Goal: Information Seeking & Learning: Learn about a topic

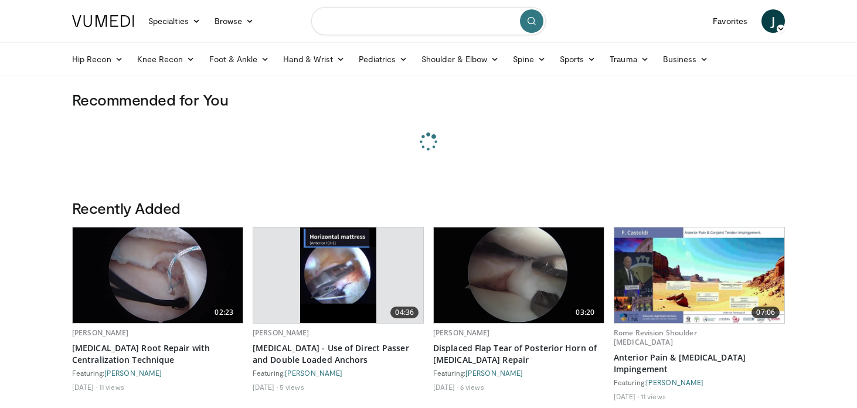
click at [399, 23] on input "Search topics, interventions" at bounding box center [428, 21] width 235 height 28
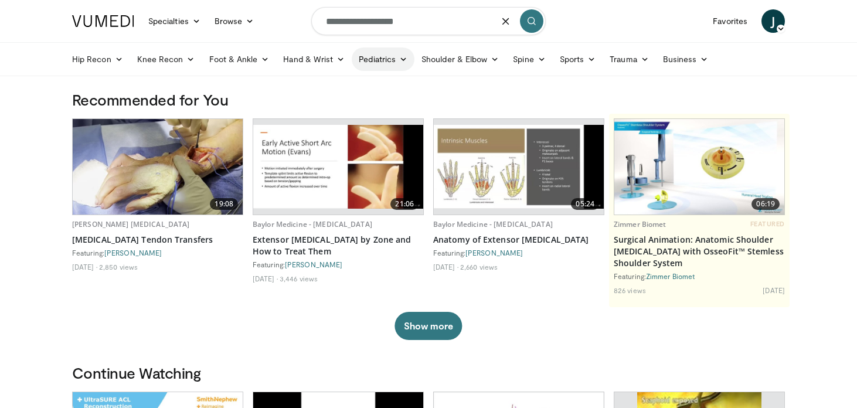
type input "**********"
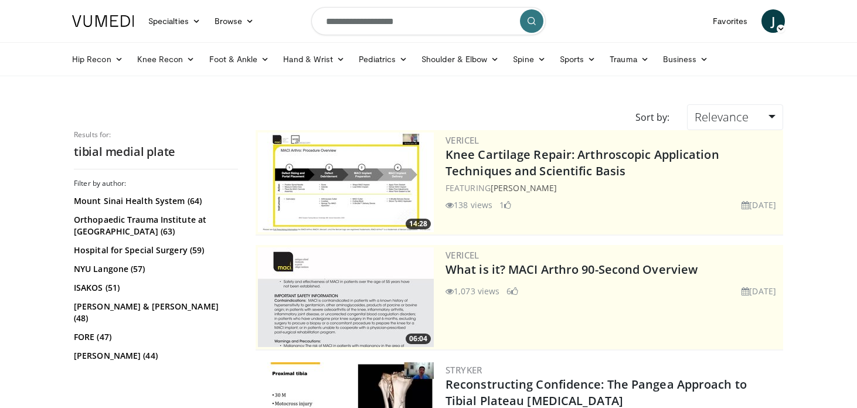
click at [427, 31] on input "**********" at bounding box center [428, 21] width 235 height 28
type input "**********"
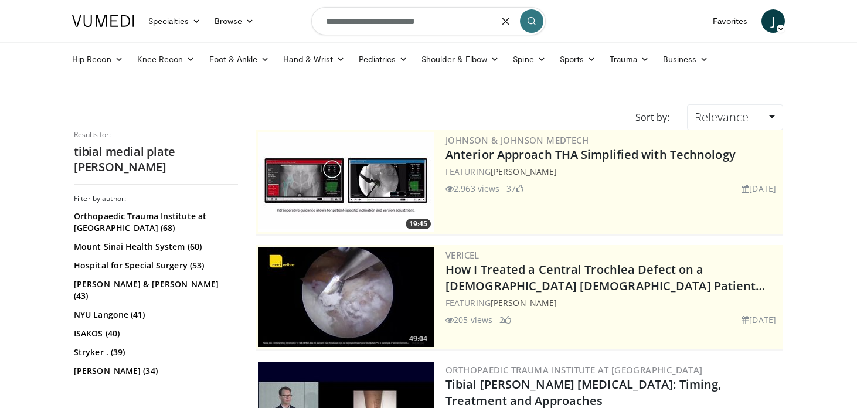
drag, startPoint x: 429, startPoint y: 20, endPoint x: 308, endPoint y: 26, distance: 120.9
click at [308, 26] on nav "Specialties Adult & Family Medicine Allergy, Asthma, Immunology Anesthesiology …" at bounding box center [428, 21] width 727 height 42
type input "*"
type input "**********"
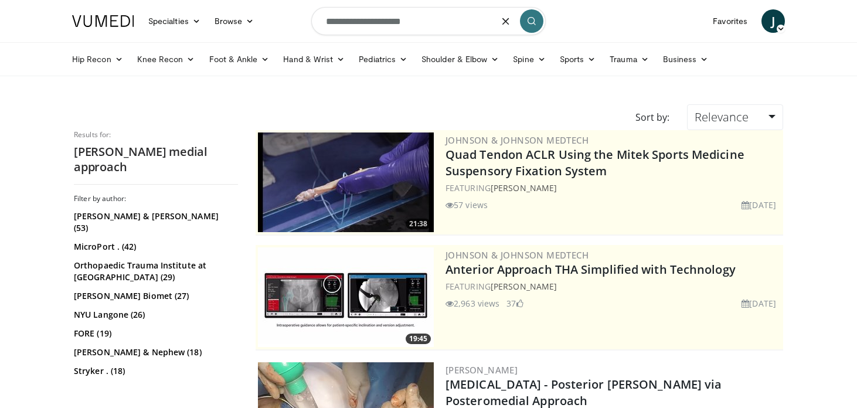
click at [347, 21] on input "**********" at bounding box center [428, 21] width 235 height 28
type input "**********"
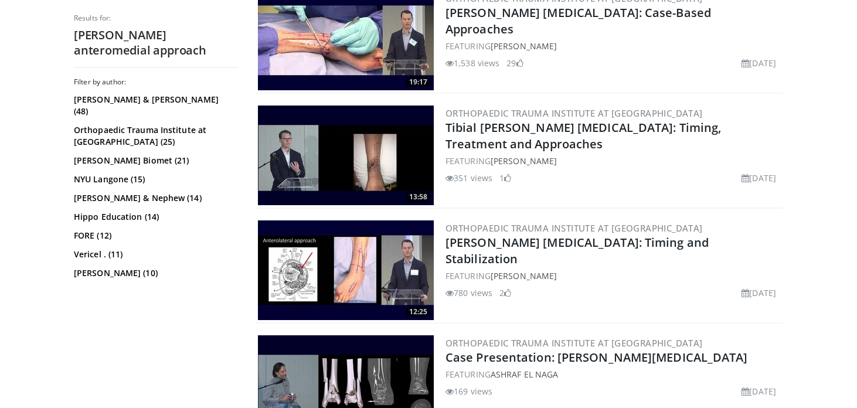
scroll to position [490, 0]
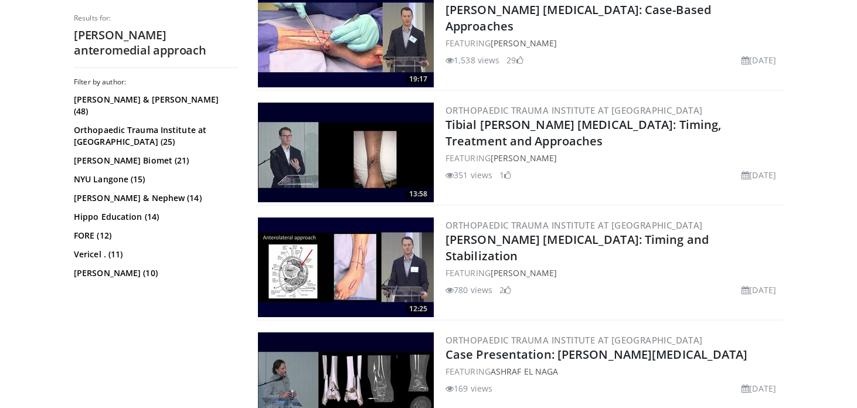
click at [372, 142] on img at bounding box center [346, 153] width 176 height 100
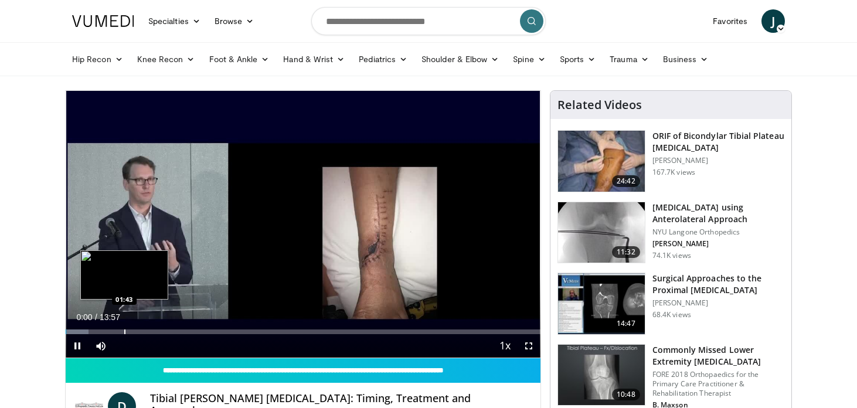
click at [124, 330] on div "Progress Bar" at bounding box center [124, 332] width 1 height 5
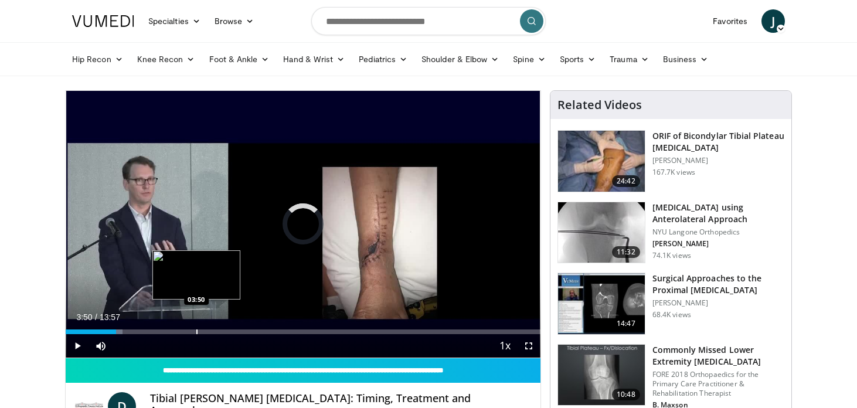
click at [196, 330] on div "Progress Bar" at bounding box center [196, 332] width 1 height 5
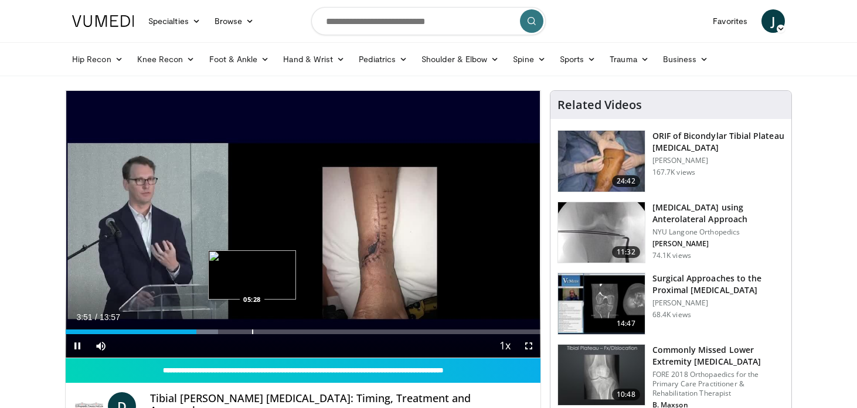
click at [252, 330] on div "Progress Bar" at bounding box center [252, 332] width 1 height 5
click at [269, 330] on div "Progress Bar" at bounding box center [269, 332] width 1 height 5
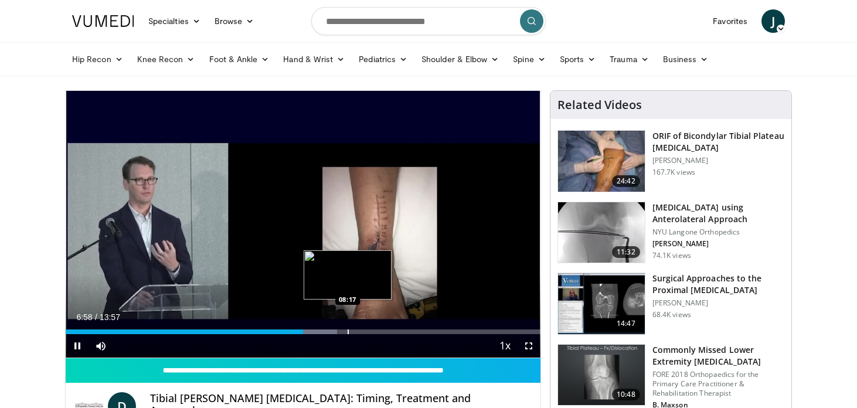
click at [348, 330] on div "Progress Bar" at bounding box center [348, 332] width 1 height 5
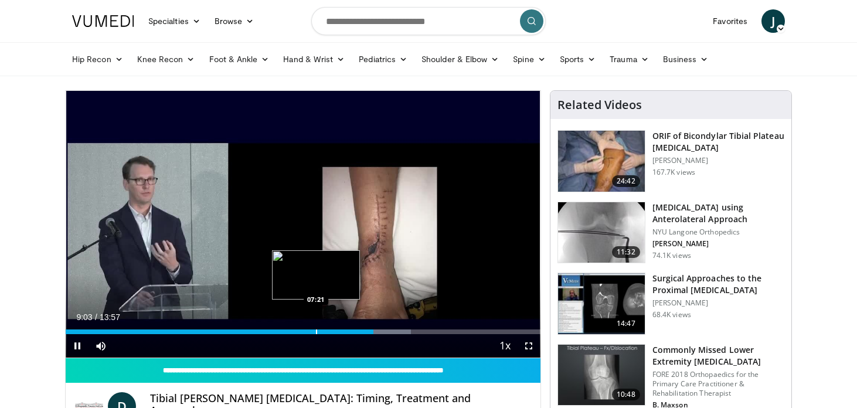
click at [316, 331] on div "Progress Bar" at bounding box center [316, 332] width 1 height 5
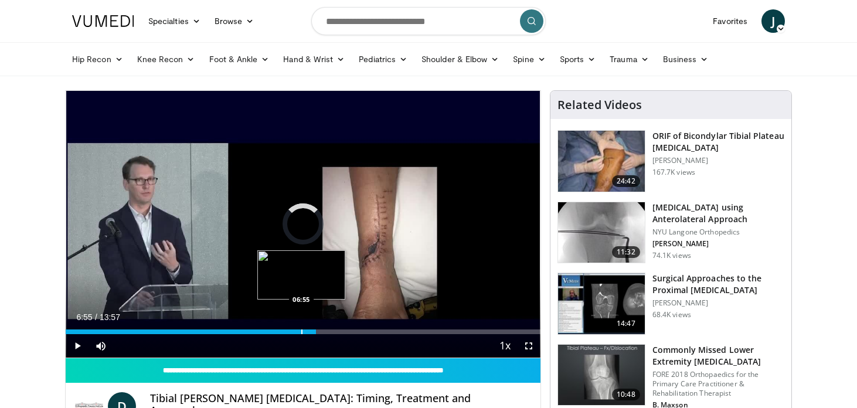
click at [301, 331] on div "Progress Bar" at bounding box center [301, 332] width 1 height 5
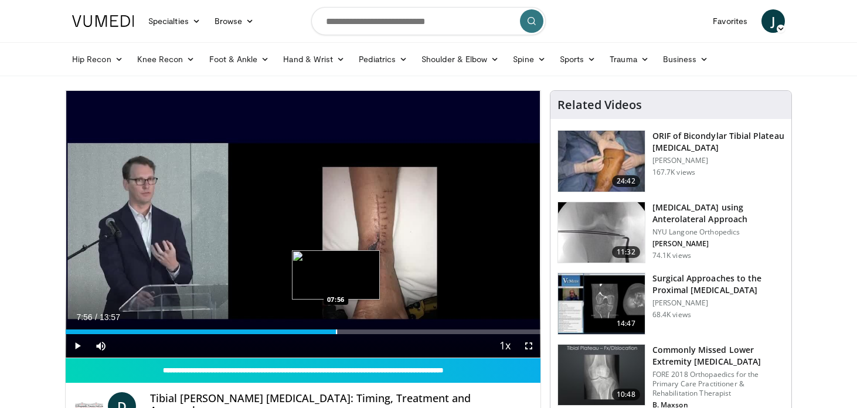
click at [336, 330] on div "Progress Bar" at bounding box center [336, 332] width 1 height 5
click at [348, 330] on div "Progress Bar" at bounding box center [348, 332] width 1 height 5
click at [351, 330] on div "Progress Bar" at bounding box center [351, 332] width 1 height 5
click at [358, 330] on div "Progress Bar" at bounding box center [357, 332] width 1 height 5
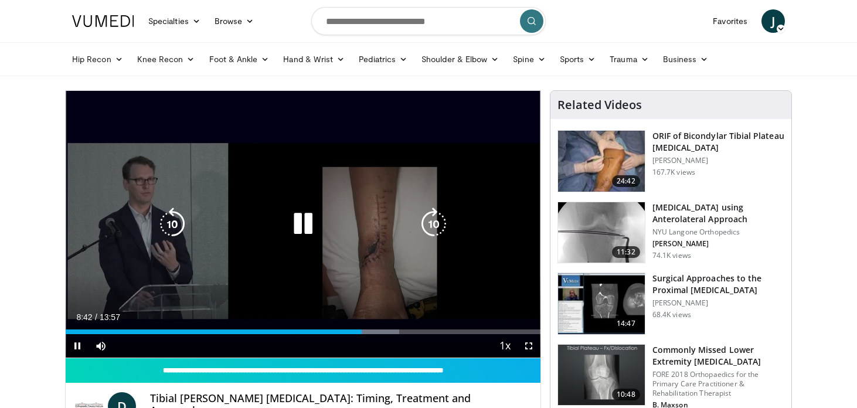
click at [355, 290] on div "10 seconds Tap to unmute" at bounding box center [303, 224] width 475 height 267
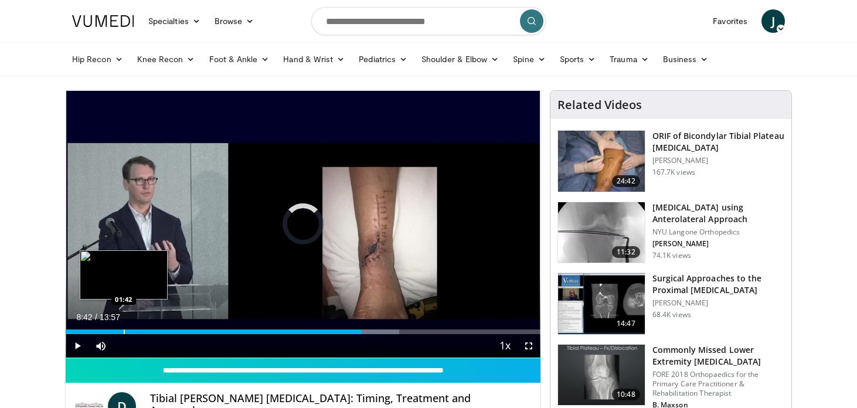
click at [124, 332] on div "Progress Bar" at bounding box center [124, 332] width 1 height 5
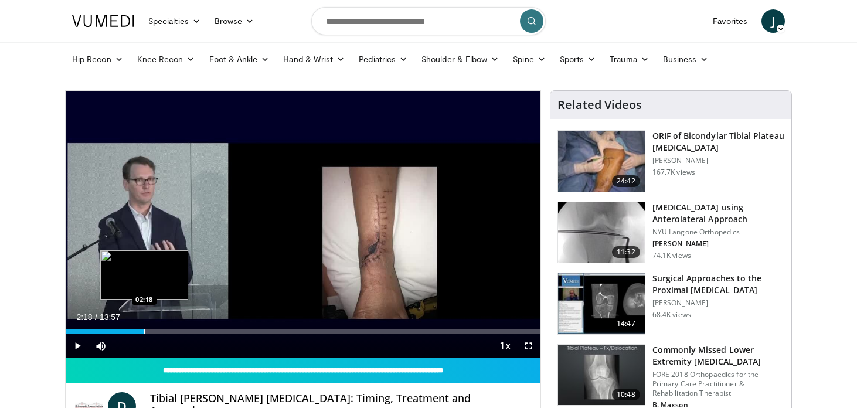
click at [144, 330] on div "Progress Bar" at bounding box center [144, 332] width 1 height 5
click at [156, 329] on div "Loaded : 22.68% 02:18 02:39" at bounding box center [303, 328] width 475 height 11
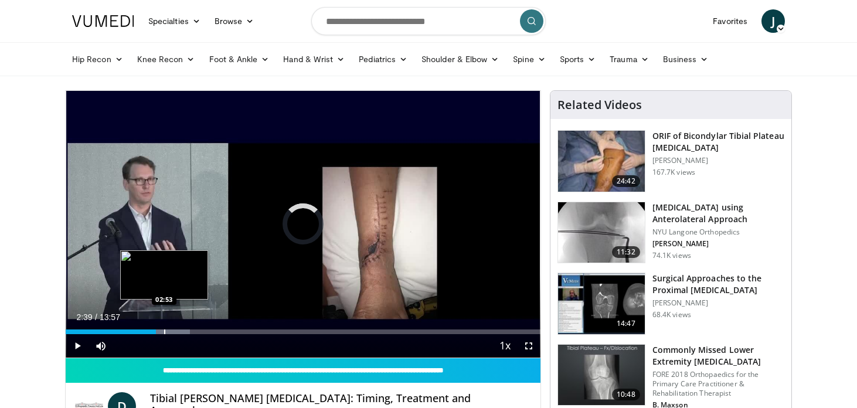
click at [164, 331] on div "Progress Bar" at bounding box center [164, 332] width 1 height 5
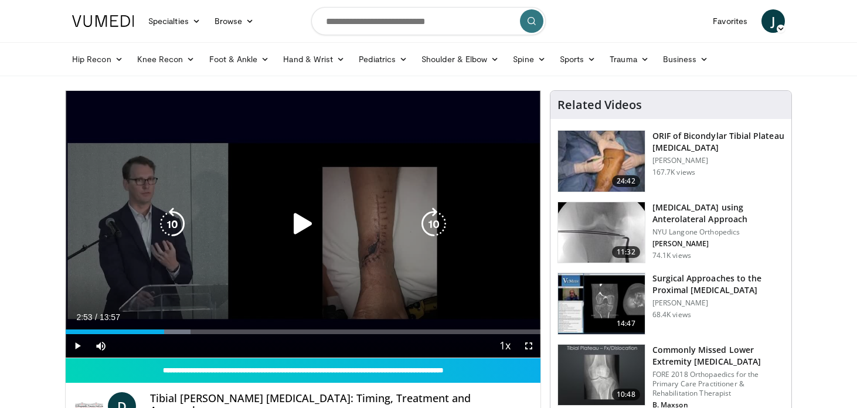
click at [176, 272] on div "10 seconds Tap to unmute" at bounding box center [303, 224] width 475 height 267
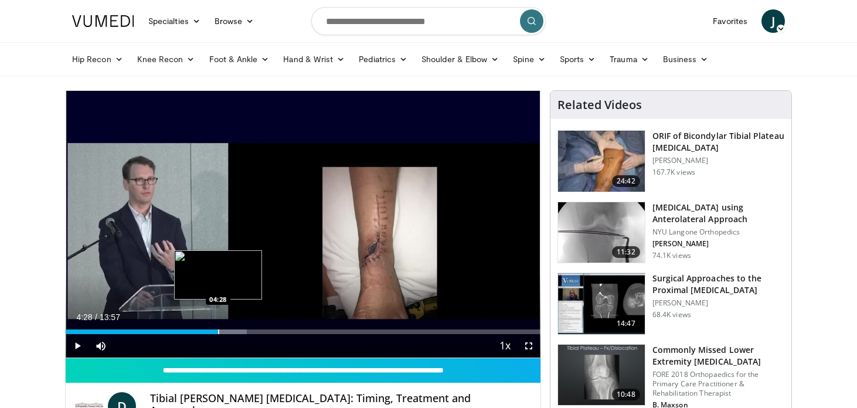
click at [218, 332] on div "Progress Bar" at bounding box center [218, 332] width 1 height 5
click at [227, 331] on div "Loaded : 40.51% 04:45 04:45" at bounding box center [303, 332] width 475 height 5
click at [234, 331] on div "Progress Bar" at bounding box center [234, 332] width 1 height 5
click at [241, 331] on div "Progress Bar" at bounding box center [240, 332] width 1 height 5
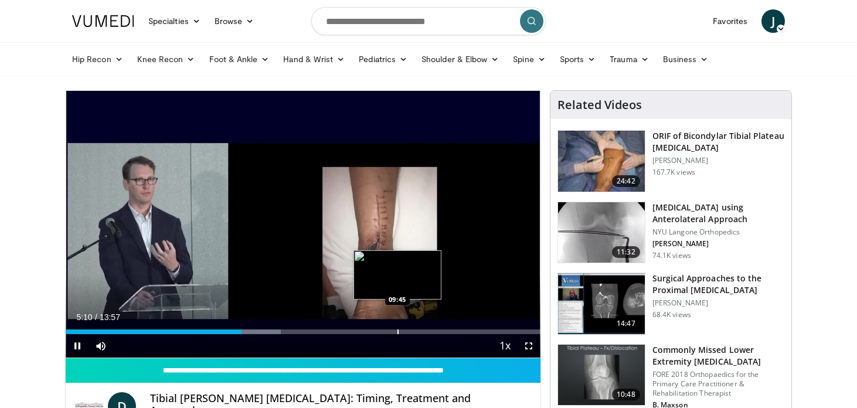
click at [398, 330] on div "Progress Bar" at bounding box center [398, 332] width 1 height 5
click at [388, 330] on div "Progress Bar" at bounding box center [388, 332] width 1 height 5
click at [373, 330] on div "Loaded : 68.04% 09:28 09:26" at bounding box center [303, 332] width 475 height 5
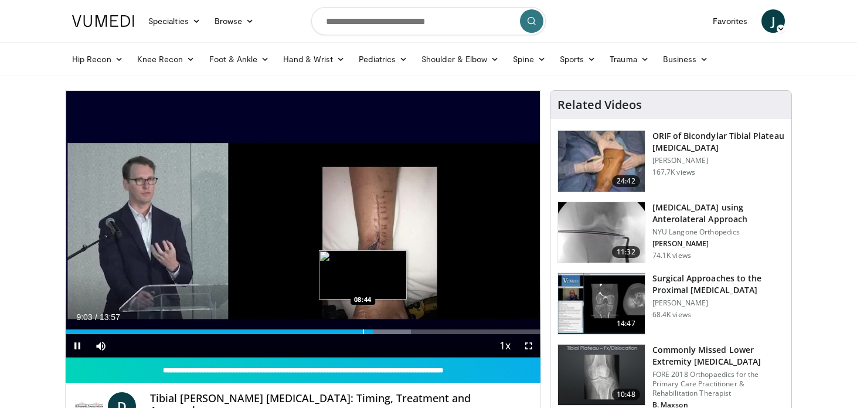
click at [360, 330] on div "Loaded : 72.69% 09:03 08:44" at bounding box center [303, 332] width 475 height 5
click at [369, 331] on div "Progress Bar" at bounding box center [368, 332] width 1 height 5
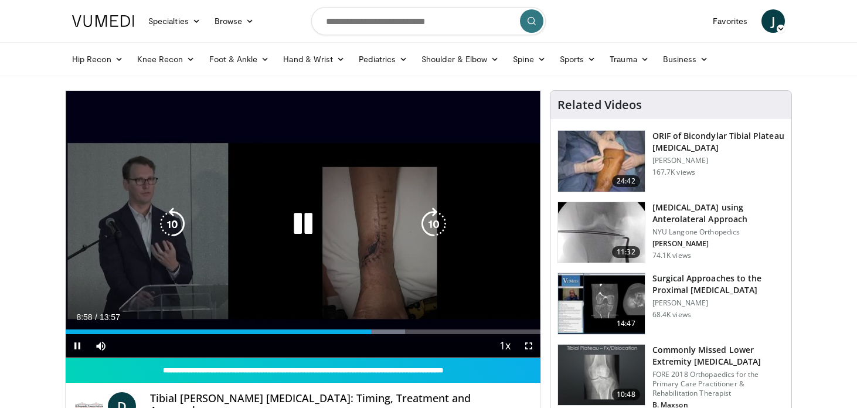
click at [352, 138] on div "10 seconds Tap to unmute" at bounding box center [303, 224] width 475 height 267
